Goal: Transaction & Acquisition: Purchase product/service

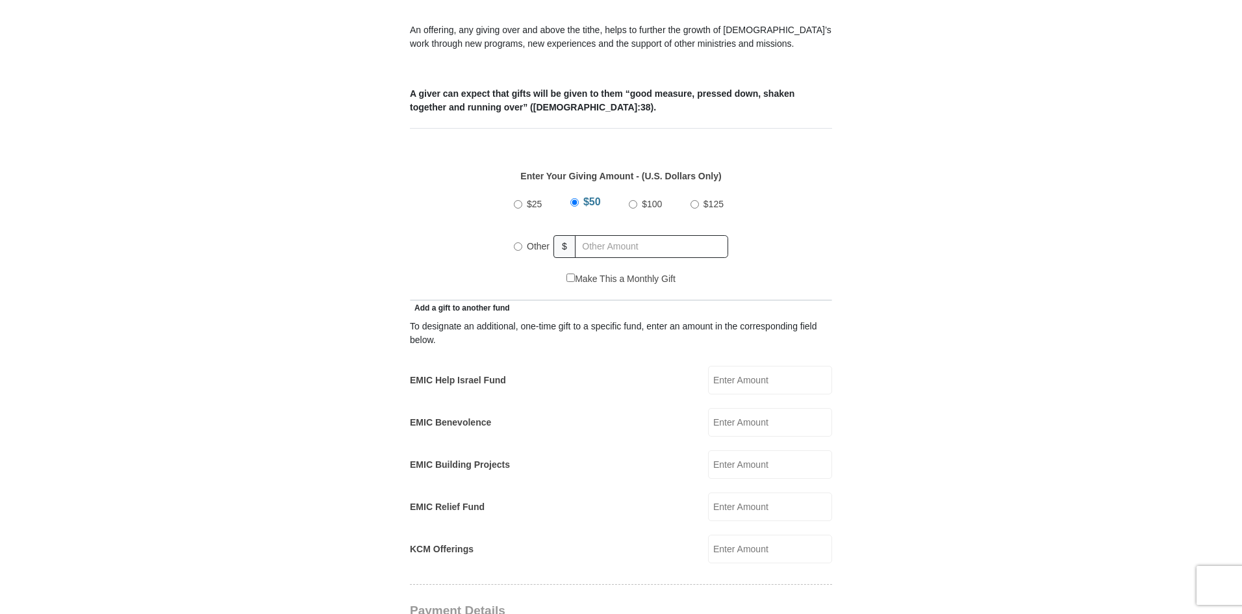
scroll to position [390, 0]
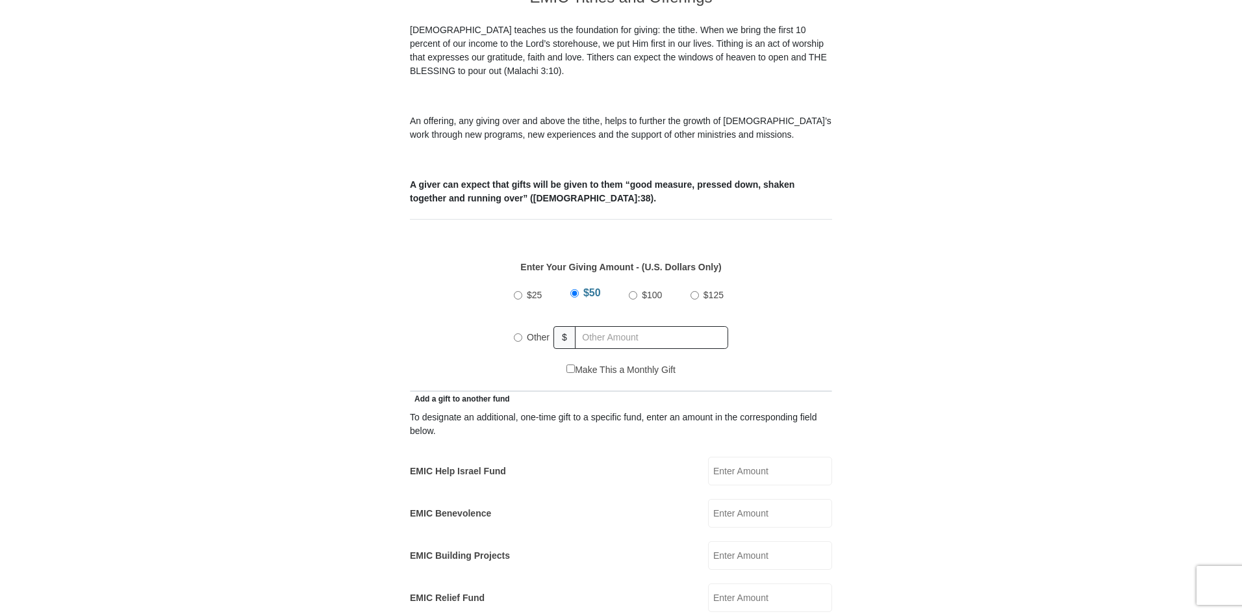
drag, startPoint x: 518, startPoint y: 324, endPoint x: 531, endPoint y: 326, distance: 13.9
click at [518, 333] on input "Other" at bounding box center [518, 337] width 8 height 8
radio input "true"
click at [607, 326] on input "text" at bounding box center [654, 337] width 149 height 23
type input "170"
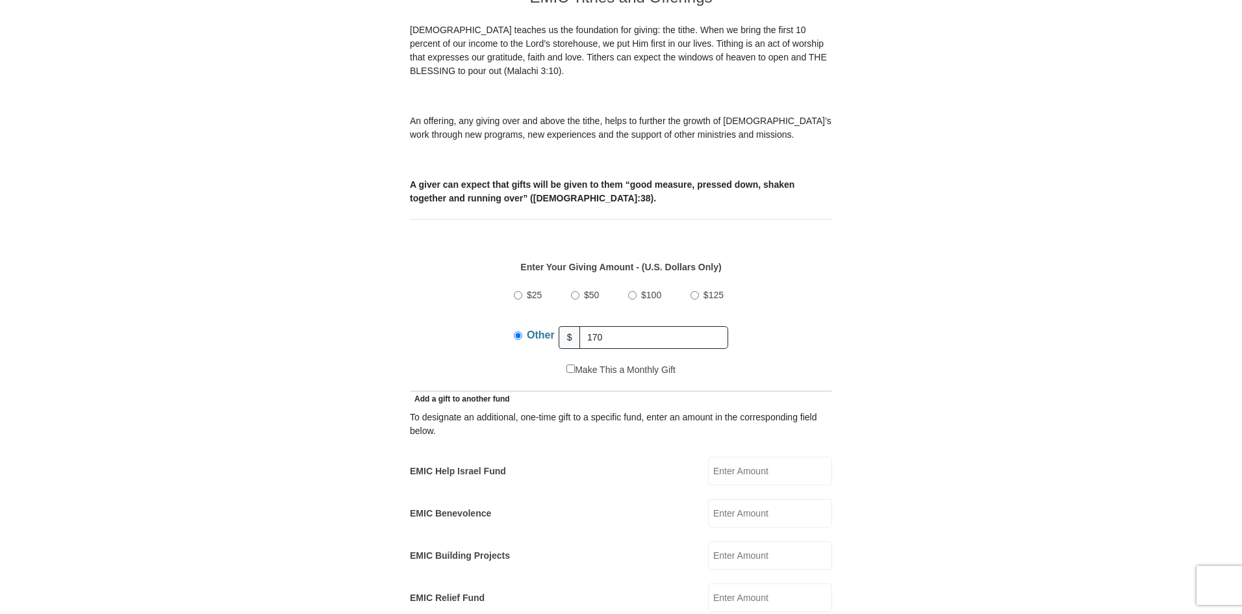
click at [311, 383] on form "Eagle Mountain International Church Online Giving Because of gifts like yours, …" at bounding box center [621, 612] width 741 height 1900
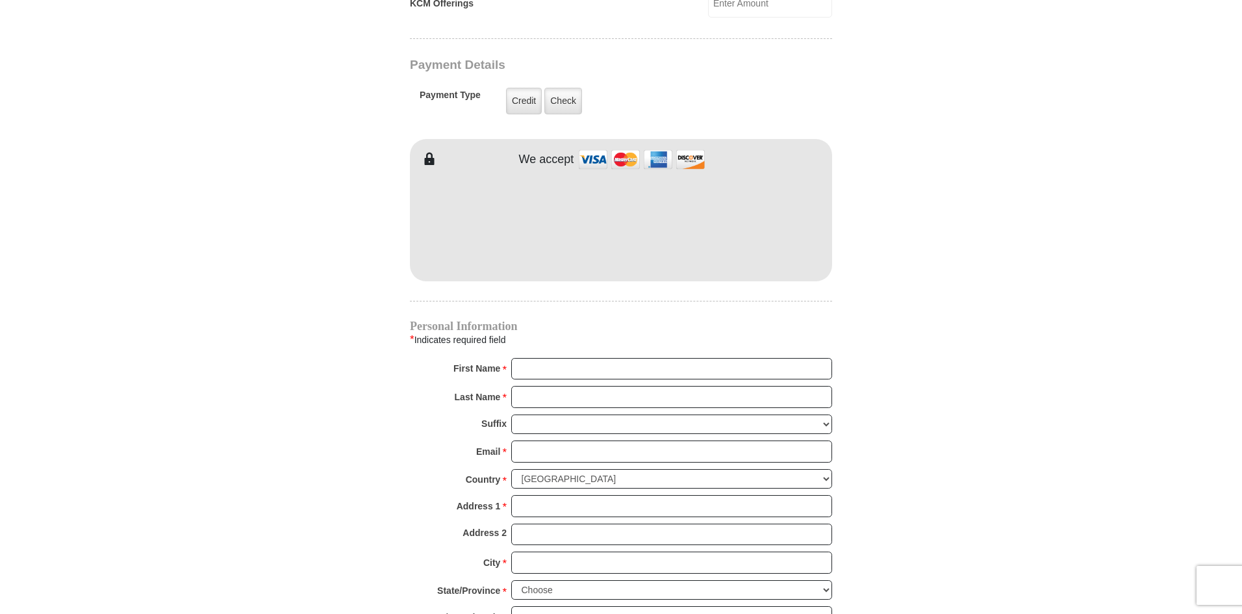
scroll to position [1040, 0]
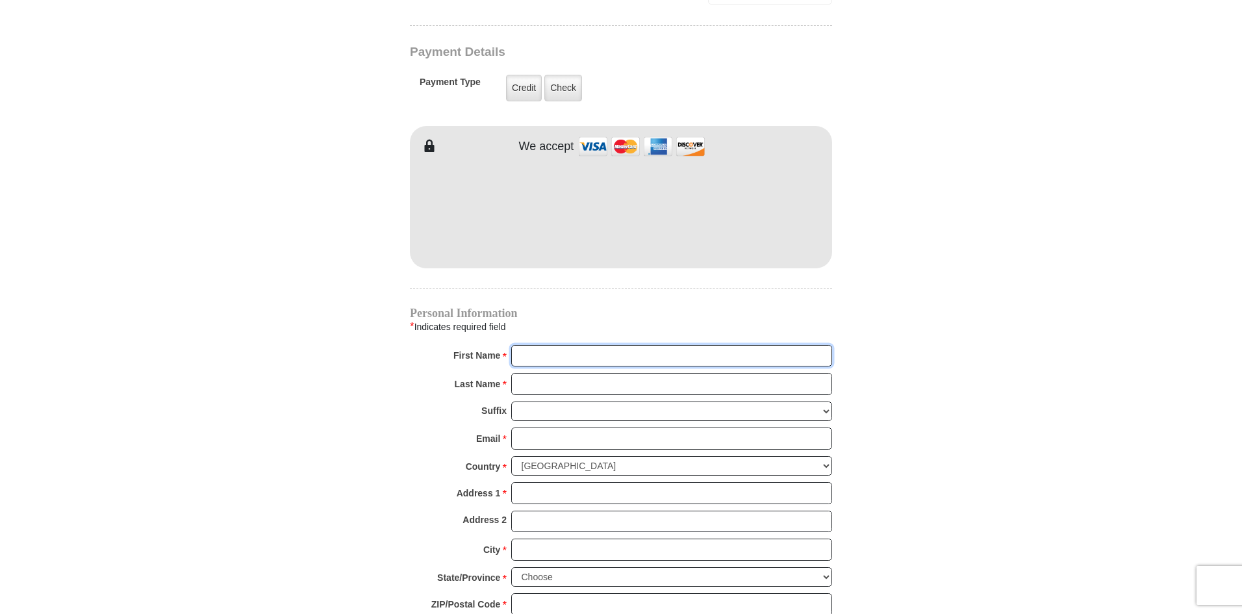
click at [588, 345] on input "First Name *" at bounding box center [671, 356] width 321 height 22
type input "Jared"
click at [598, 373] on input "Last Name *" at bounding box center [671, 384] width 321 height 22
type input "Jones"
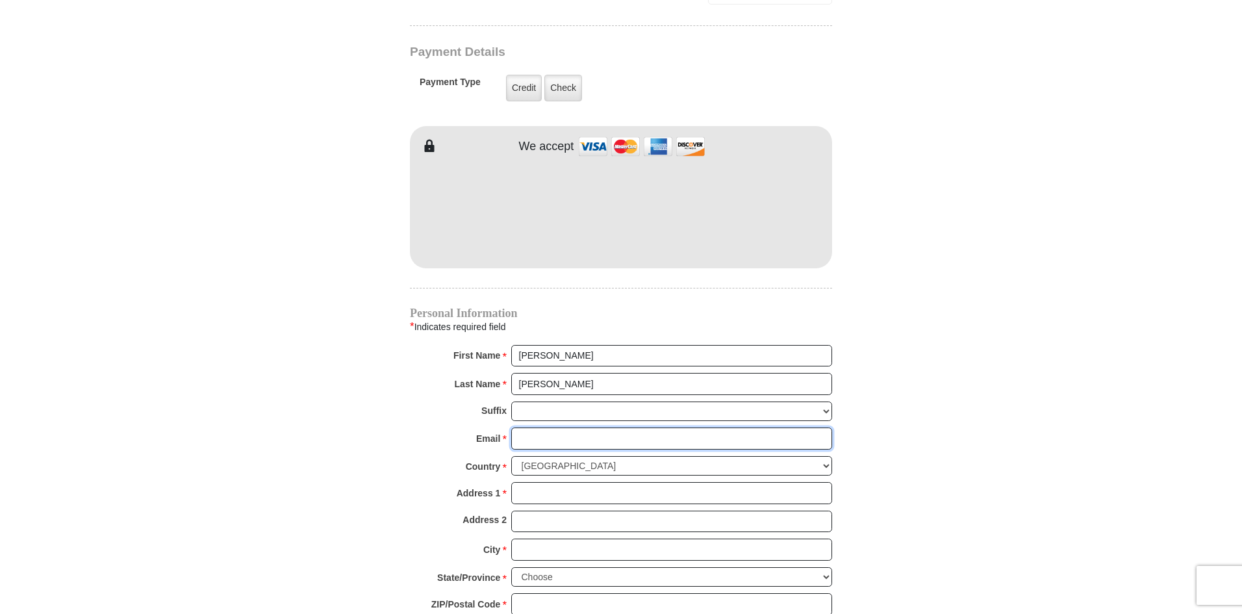
click at [541, 428] on input "Email *" at bounding box center [671, 439] width 321 height 22
type input "jjcorvette94@gmail.com"
click at [549, 456] on select "United States of America Canada Antigua and Barbuda Argentina Armenia Aruba Aus…" at bounding box center [671, 466] width 321 height 20
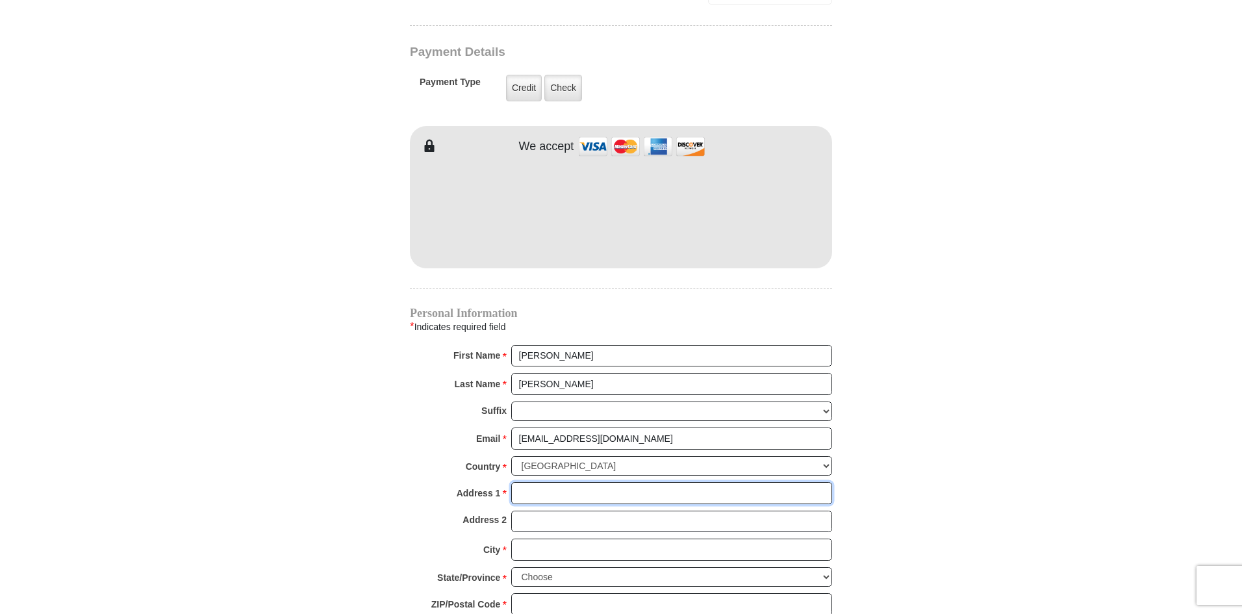
click at [552, 483] on input "Address 1 *" at bounding box center [671, 493] width 321 height 22
type input "2700 Brittany Lane"
click at [537, 547] on div "City * Please enter City" at bounding box center [621, 553] width 422 height 29
click at [540, 539] on input "City *" at bounding box center [671, 550] width 321 height 22
type input "Grapevine"
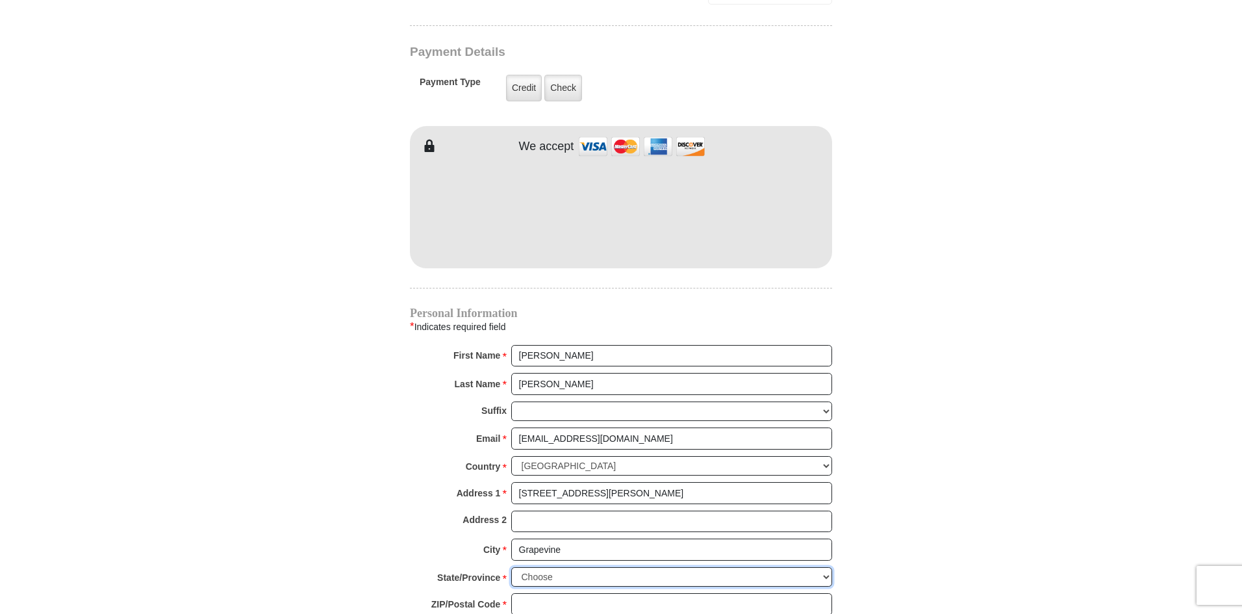
click at [554, 567] on select "Choose Alabama Alaska American Samoa Arizona Arkansas Armed Forces Americas Arm…" at bounding box center [671, 577] width 321 height 20
click at [511, 567] on select "Choose Alabama Alaska American Samoa Arizona Arkansas Armed Forces Americas Arm…" at bounding box center [671, 577] width 321 height 20
click at [559, 567] on select "Choose Alabama Alaska American Samoa Arizona Arkansas Armed Forces Americas Arm…" at bounding box center [671, 577] width 321 height 20
select select "TX"
click at [511, 567] on select "Choose Alabama Alaska American Samoa Arizona Arkansas Armed Forces Americas Arm…" at bounding box center [671, 577] width 321 height 20
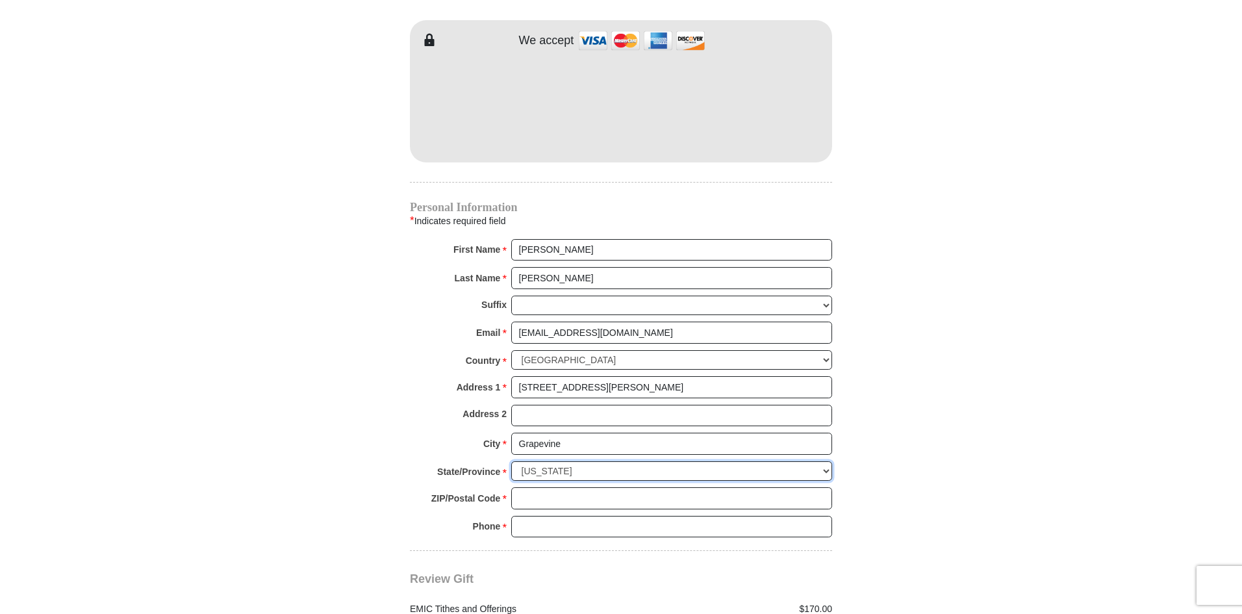
scroll to position [1170, 0]
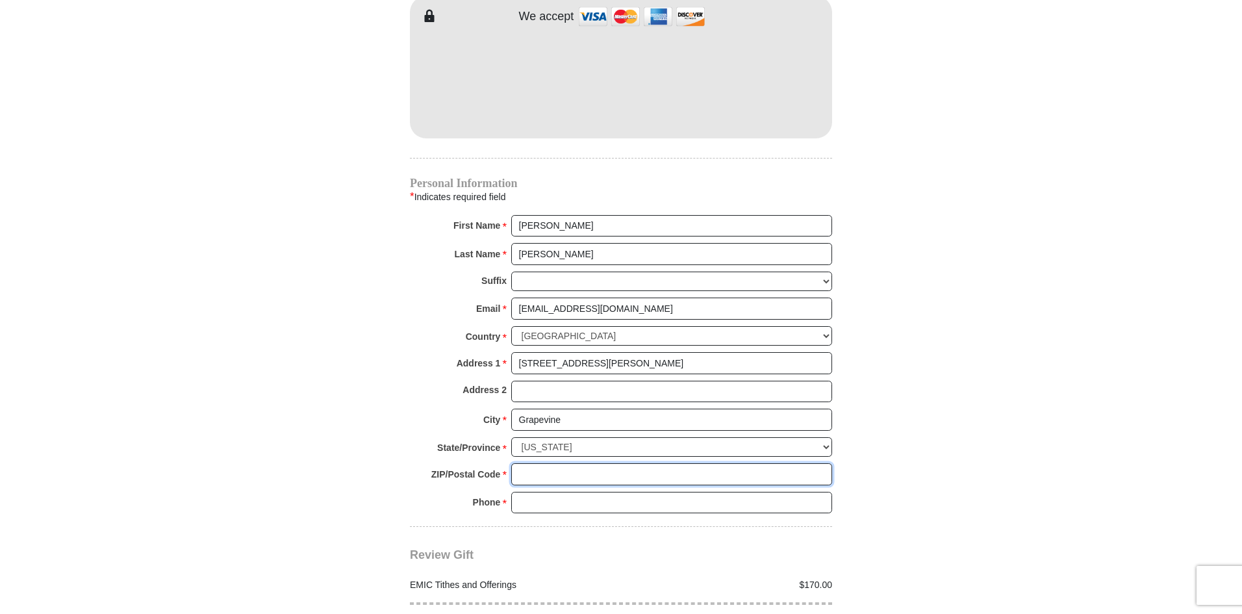
click at [549, 463] on input "ZIP/Postal Code *" at bounding box center [671, 474] width 321 height 22
type input "76051"
click at [563, 492] on input "Phone * *" at bounding box center [671, 503] width 321 height 22
type input "8176005402"
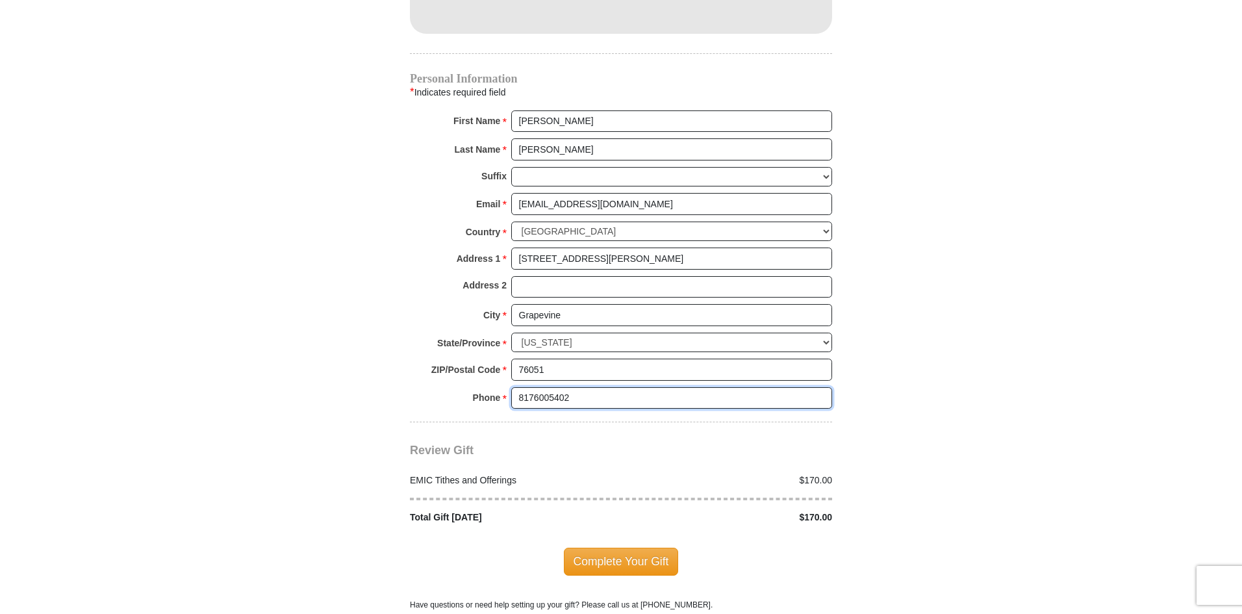
scroll to position [1299, 0]
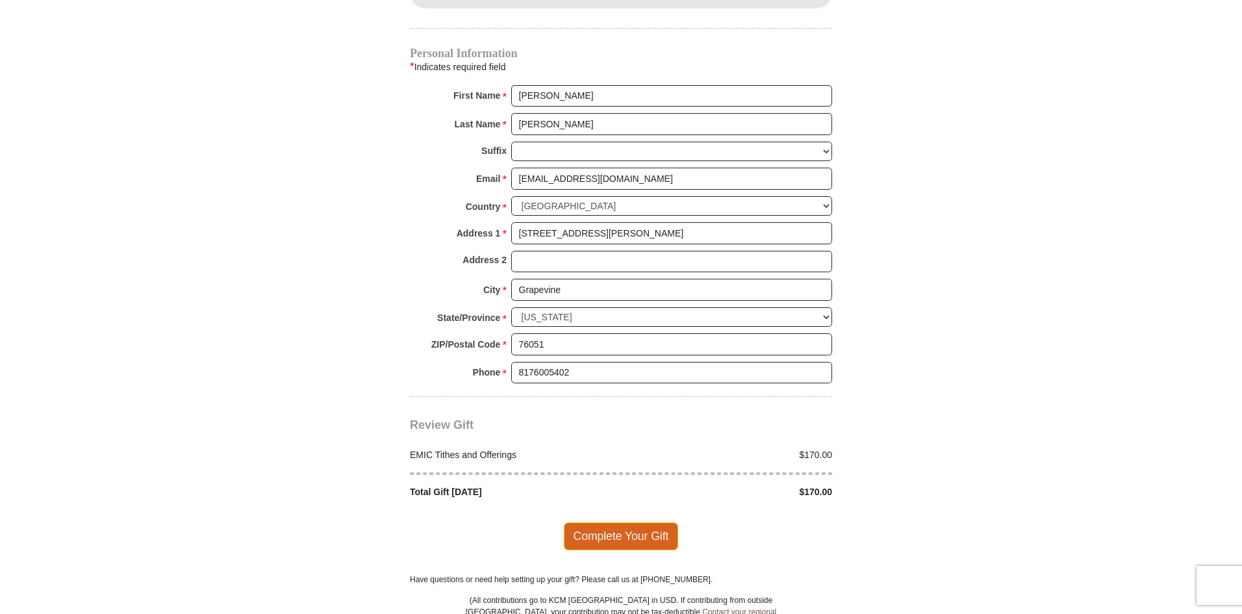
click at [621, 522] on span "Complete Your Gift" at bounding box center [621, 535] width 115 height 27
